Goal: Communication & Community: Participate in discussion

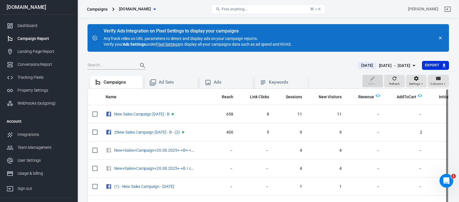
scroll to position [0, 68]
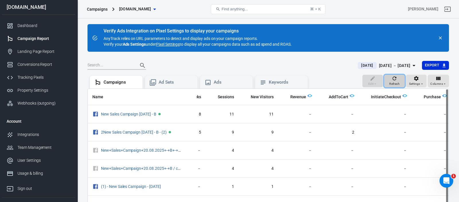
click at [395, 79] on icon "button" at bounding box center [394, 78] width 6 height 6
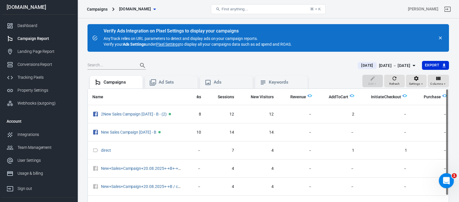
click at [447, 180] on icon "Open Intercom Messenger" at bounding box center [445, 179] width 9 height 9
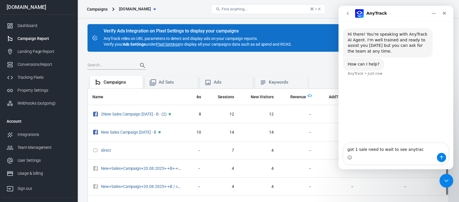
type textarea "got 1 sale need to wait to see anytrack"
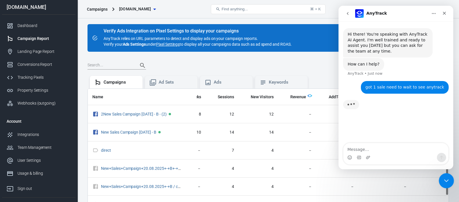
click at [445, 179] on icon "Close Intercom Messenger" at bounding box center [445, 179] width 7 height 7
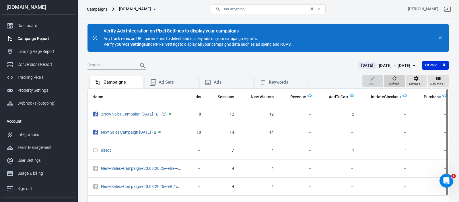
scroll to position [1, 0]
click at [395, 79] on icon "button" at bounding box center [394, 78] width 6 height 6
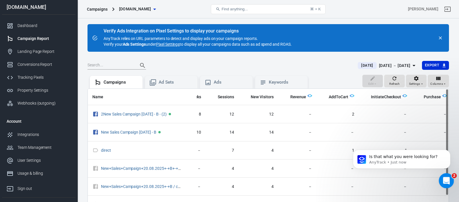
scroll to position [0, 0]
click at [446, 176] on div "Open Intercom Messenger" at bounding box center [445, 179] width 19 height 19
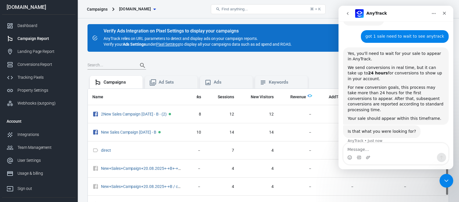
scroll to position [46, 0]
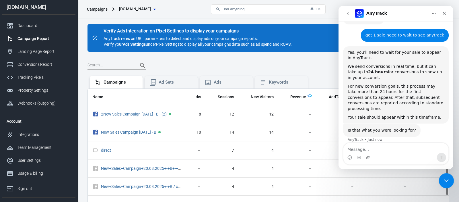
click at [447, 177] on icon "Close Intercom Messenger" at bounding box center [445, 179] width 7 height 7
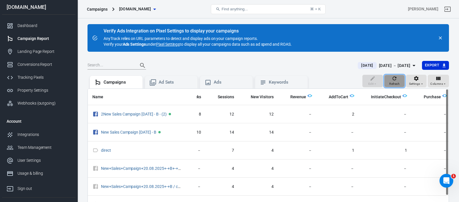
click at [395, 79] on icon "button" at bounding box center [394, 78] width 6 height 6
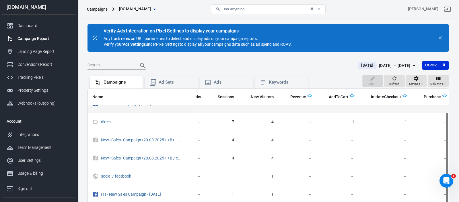
scroll to position [0, 68]
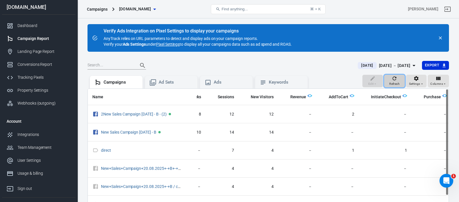
click at [394, 78] on icon "button" at bounding box center [394, 78] width 6 height 6
click at [449, 175] on div "Open Intercom Messenger" at bounding box center [445, 179] width 19 height 19
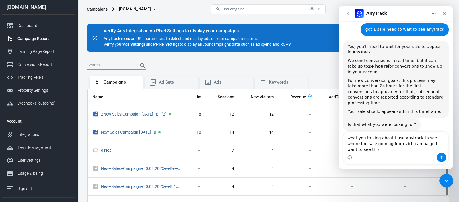
scroll to position [58, 0]
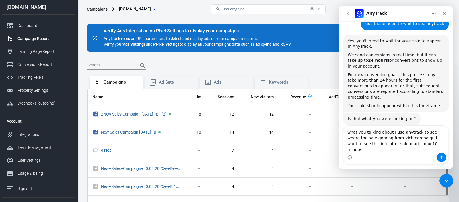
type textarea "what you talking about I use anytrack to see where the sale goming from vich ca…"
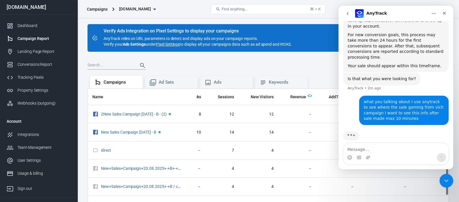
scroll to position [99, 0]
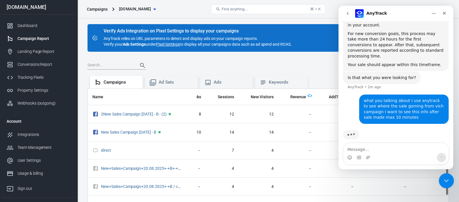
click at [447, 179] on icon "Close Intercom Messenger" at bounding box center [445, 179] width 4 height 2
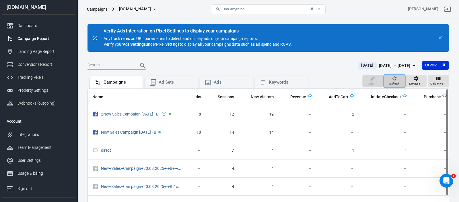
click at [395, 78] on icon "button" at bounding box center [394, 78] width 6 height 6
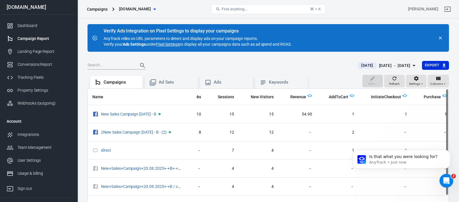
scroll to position [170, 0]
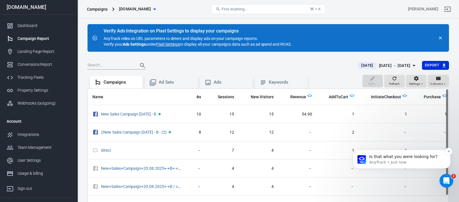
click at [390, 160] on p "AnyTrack • Just now" at bounding box center [406, 161] width 74 height 5
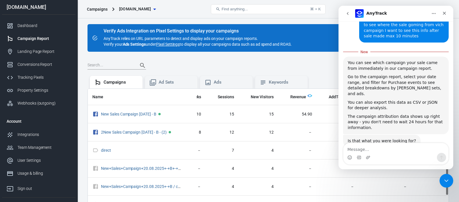
scroll to position [179, 0]
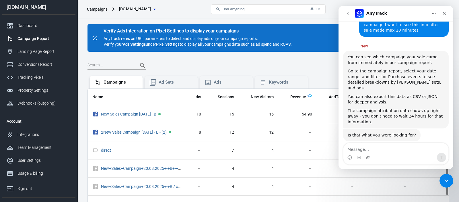
click at [367, 150] on textarea "Message…" at bounding box center [395, 148] width 105 height 10
type textarea "yes"
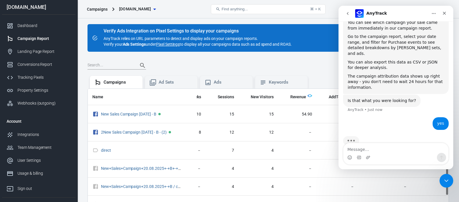
scroll to position [205, 0]
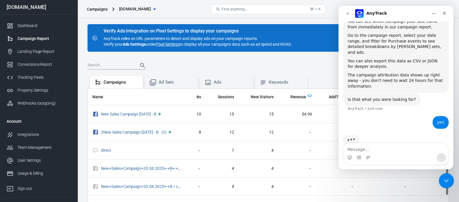
click at [446, 179] on icon "Close Intercom Messenger" at bounding box center [445, 179] width 7 height 7
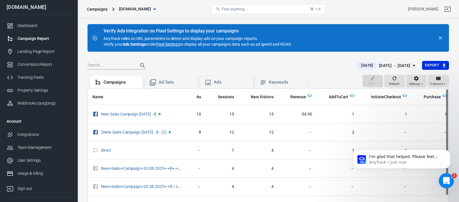
scroll to position [215, 0]
